Goal: Information Seeking & Learning: Learn about a topic

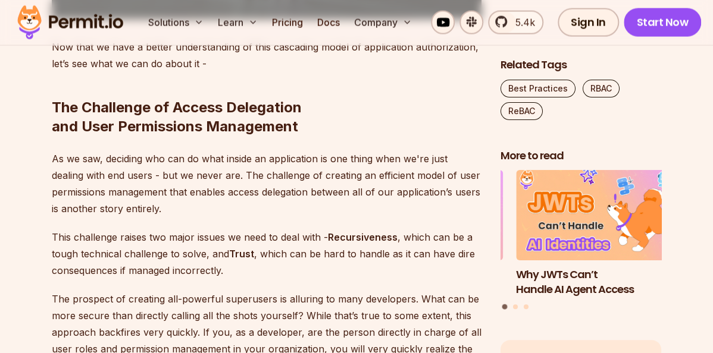
scroll to position [2759, 0]
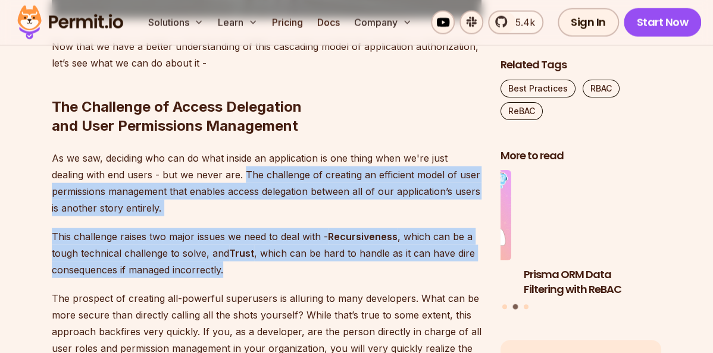
drag, startPoint x: 245, startPoint y: 172, endPoint x: 277, endPoint y: 269, distance: 102.2
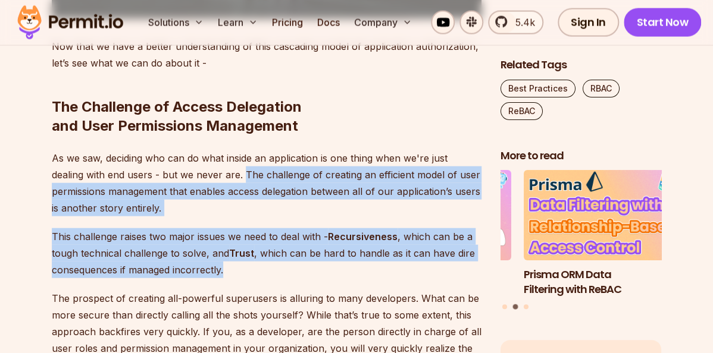
click at [277, 269] on div "With applications' ever-growing complexity and microservice-based architectures…" at bounding box center [267, 83] width 430 height 4154
copy div "The challenge of creating an efficient model of user permissions management tha…"
click at [224, 234] on p "This challenge raises two major issues we need to deal with - Recursiveness , w…" at bounding box center [267, 253] width 430 height 50
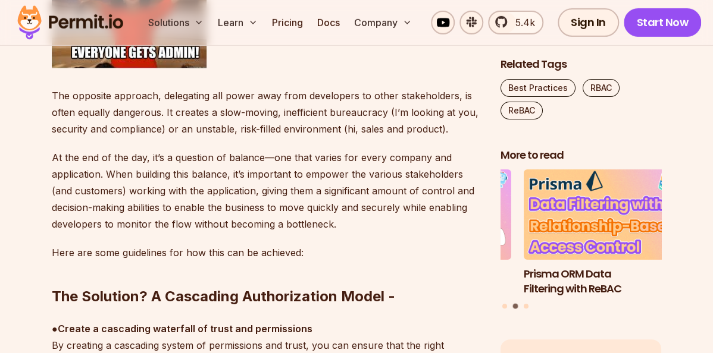
scroll to position [3231, 0]
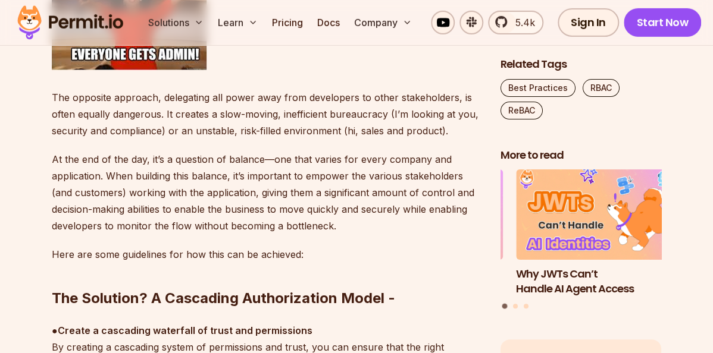
click at [129, 137] on p "The opposite approach, delegating all power away from developers to other stake…" at bounding box center [267, 114] width 430 height 50
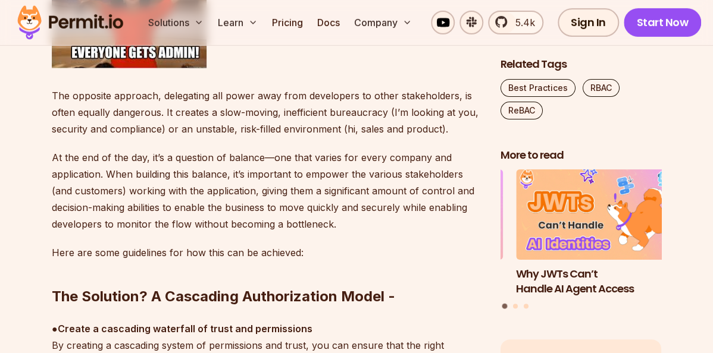
scroll to position [3235, 0]
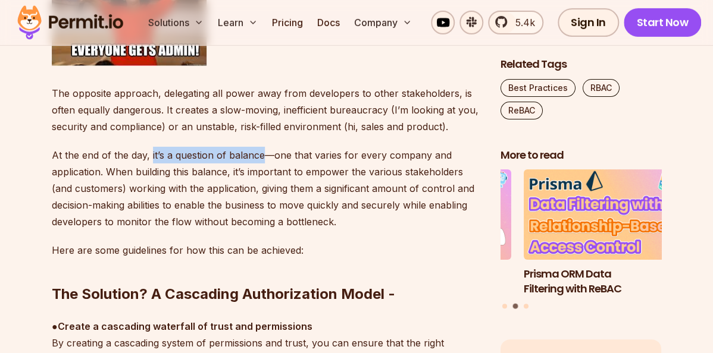
drag, startPoint x: 151, startPoint y: 155, endPoint x: 263, endPoint y: 157, distance: 112.5
click at [263, 157] on p "At the end of the day, it’s a question of balance—one that varies for every com…" at bounding box center [267, 188] width 430 height 83
copy p "it’s a question of balance"
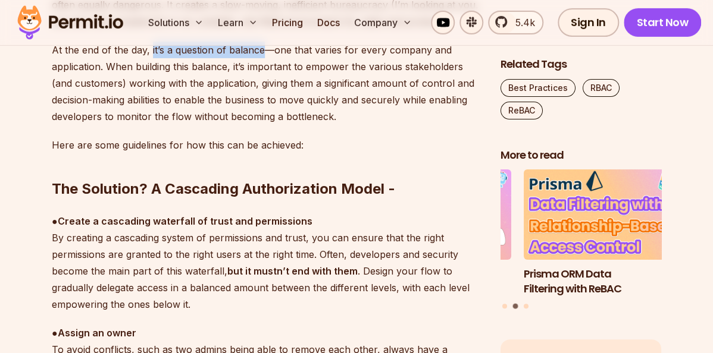
scroll to position [3362, 0]
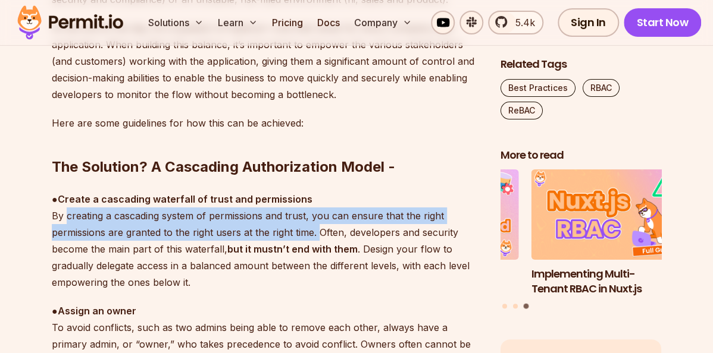
drag, startPoint x: 68, startPoint y: 217, endPoint x: 318, endPoint y: 227, distance: 250.1
click at [318, 227] on p "● Create a cascading waterfall of trust and permissions By creating a cascading…" at bounding box center [267, 241] width 430 height 100
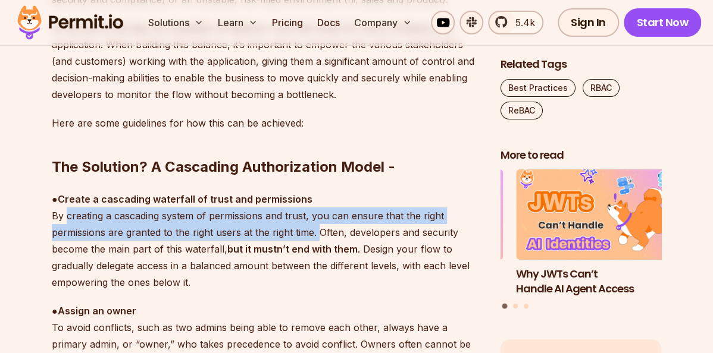
copy p "creating a cascading system of permissions and trust, you can ensure that the r…"
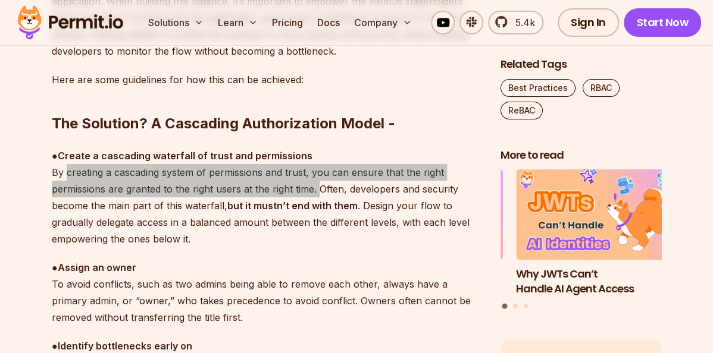
scroll to position [3404, 0]
